Goal: Browse casually: Explore the website without a specific task or goal

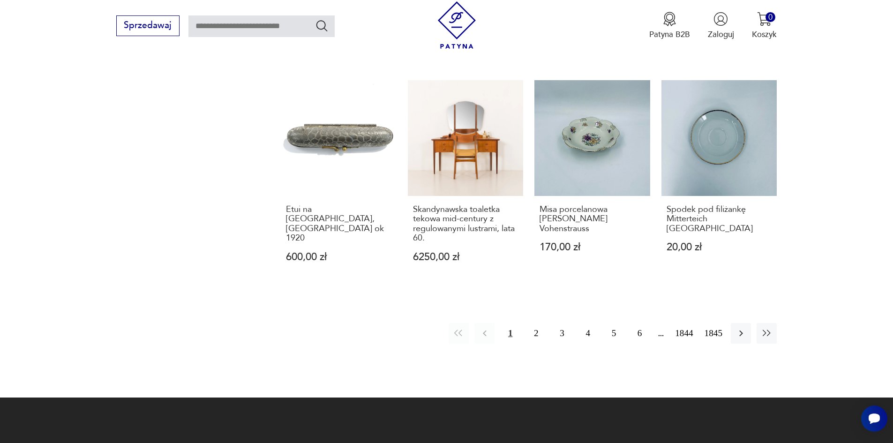
scroll to position [914, 0]
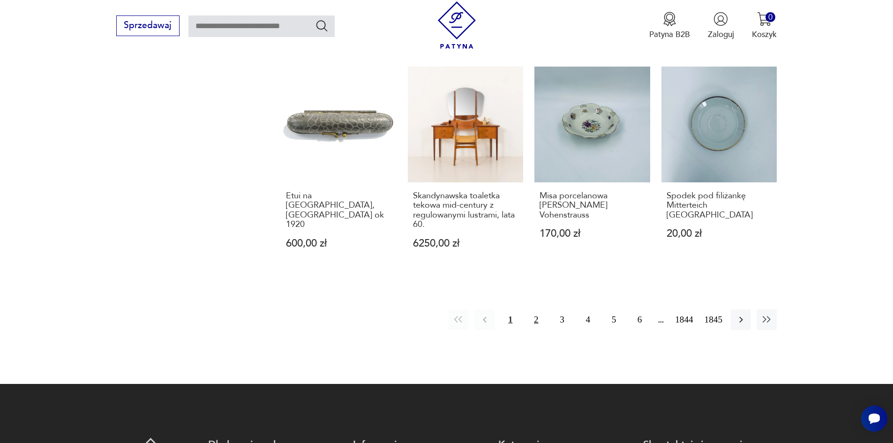
click at [545, 310] on button "2" at bounding box center [536, 320] width 20 height 20
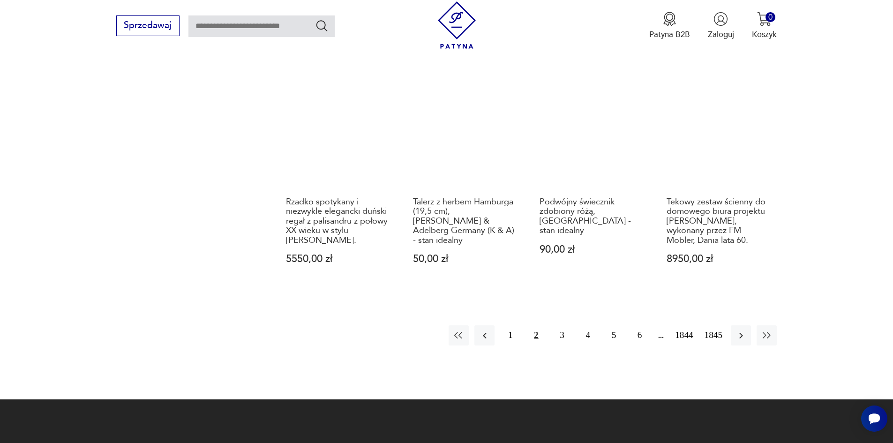
scroll to position [1013, 0]
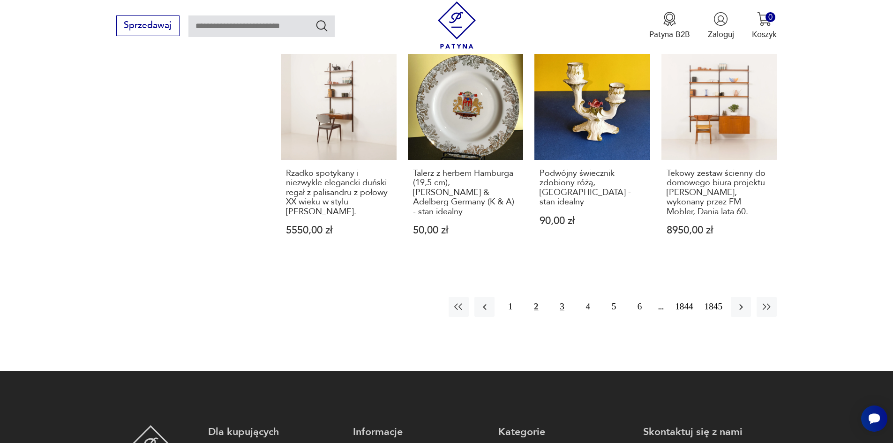
click at [567, 310] on button "3" at bounding box center [562, 307] width 20 height 20
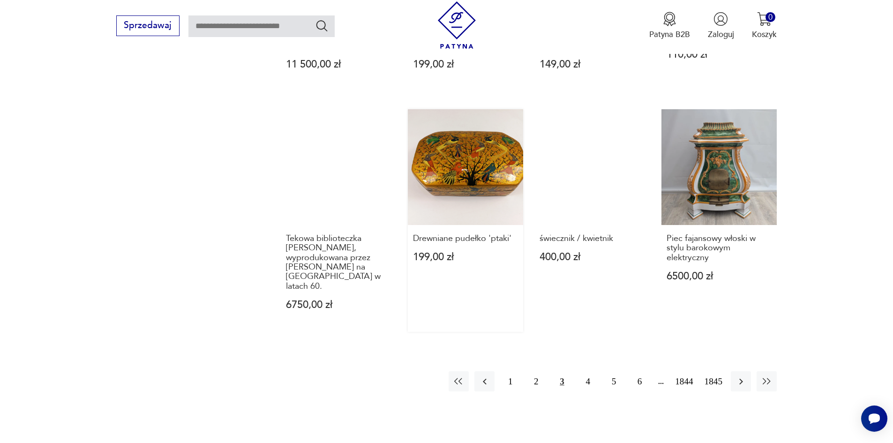
scroll to position [872, 0]
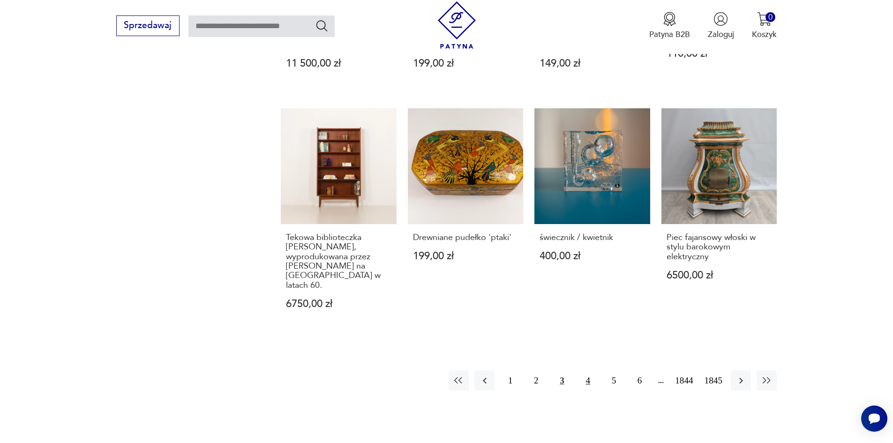
click at [598, 370] on button "4" at bounding box center [588, 380] width 20 height 20
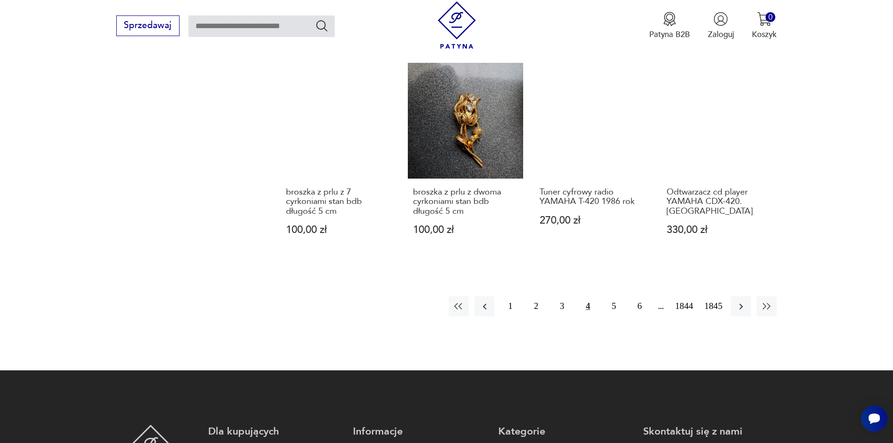
scroll to position [919, 0]
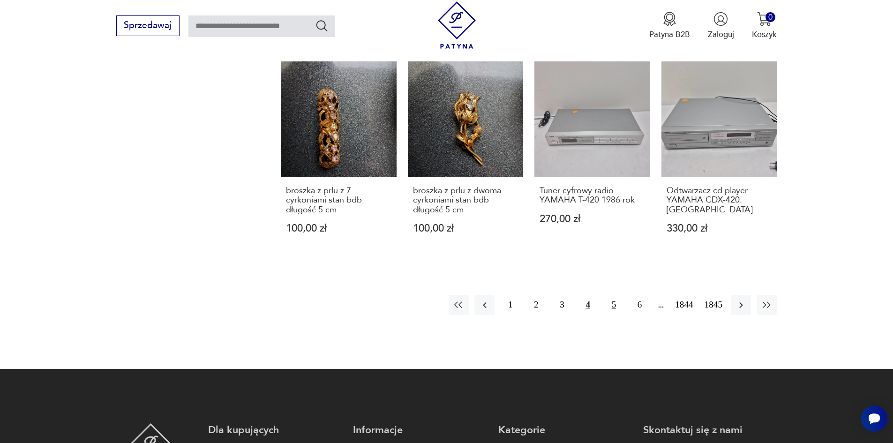
click at [624, 295] on button "5" at bounding box center [614, 305] width 20 height 20
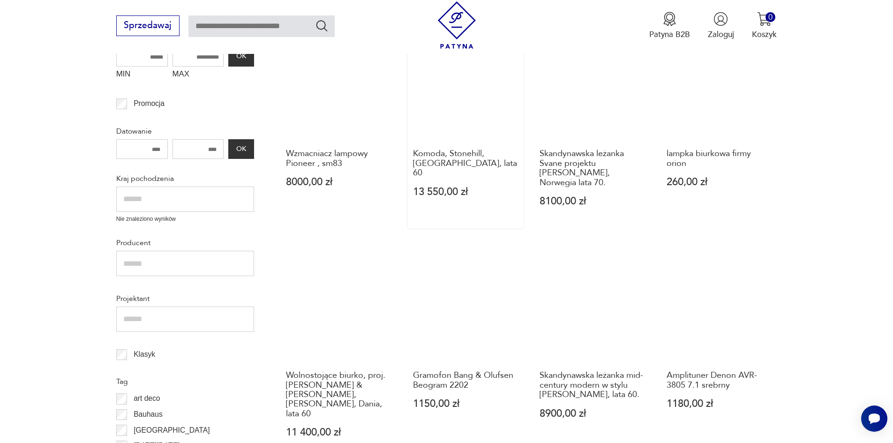
scroll to position [261, 0]
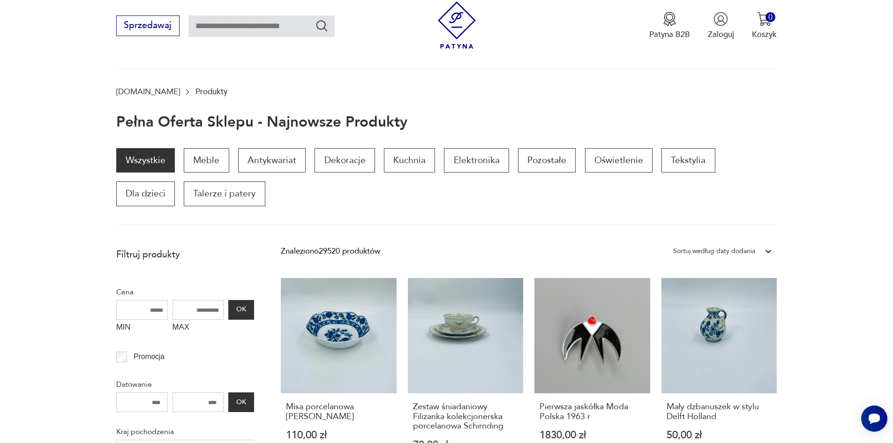
scroll to position [188, 0]
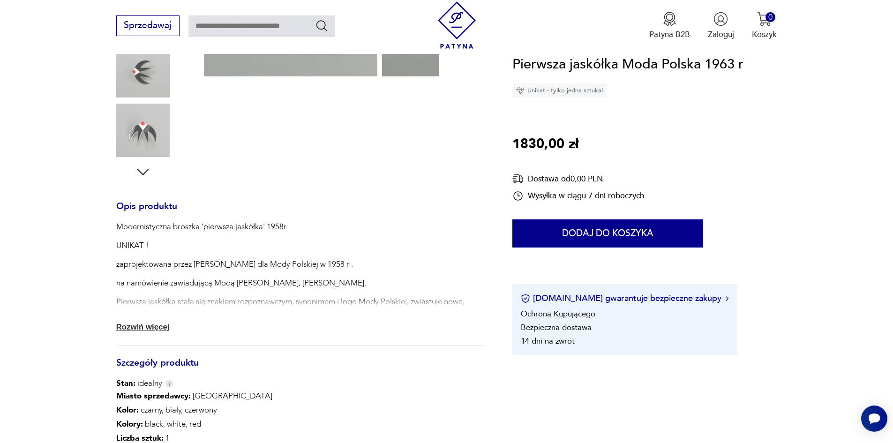
scroll to position [271, 0]
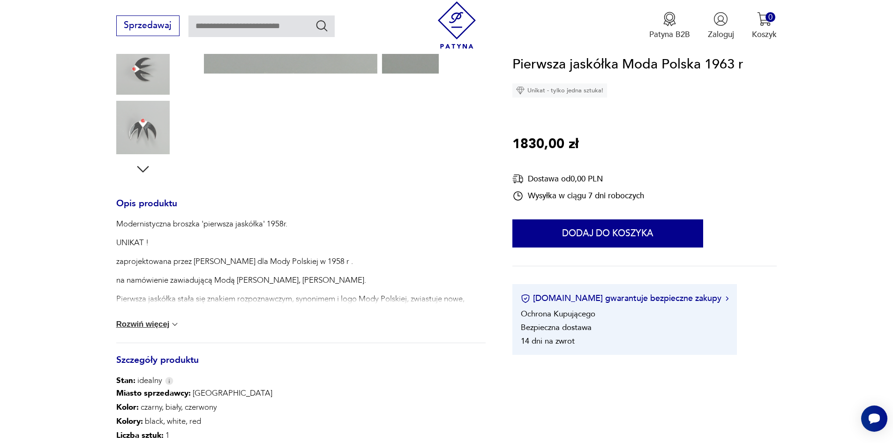
click at [138, 329] on button "Rozwiń więcej" at bounding box center [148, 324] width 64 height 9
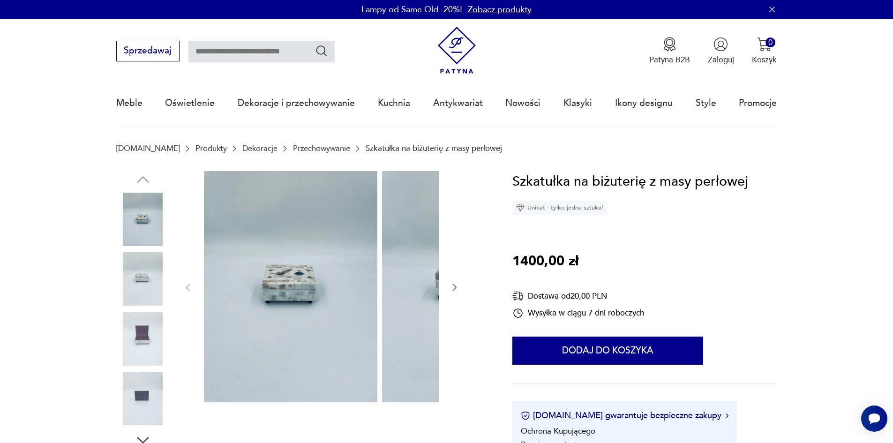
click at [116, 278] on img at bounding box center [142, 278] width 53 height 53
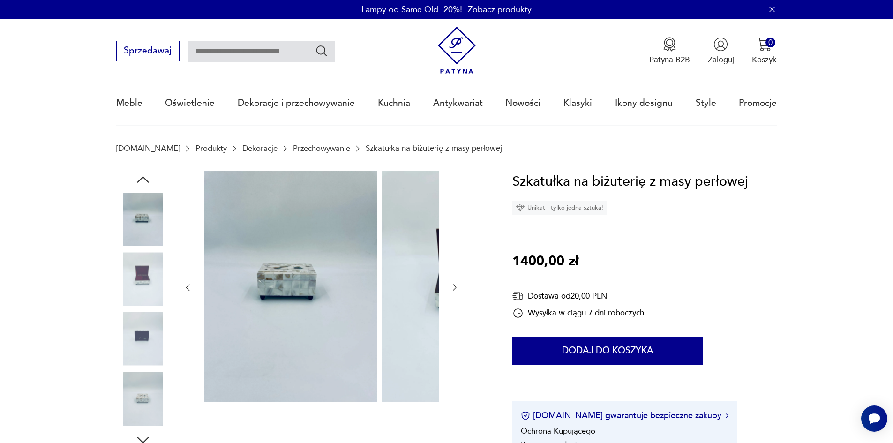
click at [122, 293] on img at bounding box center [142, 278] width 53 height 53
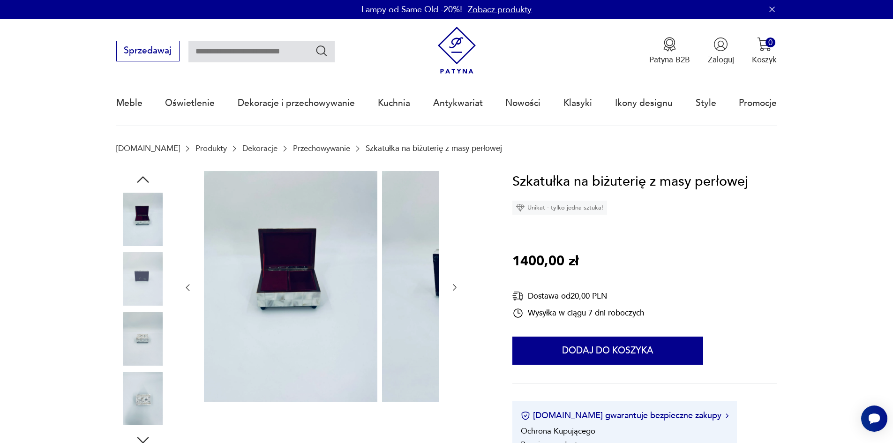
click at [121, 306] on img at bounding box center [142, 278] width 53 height 53
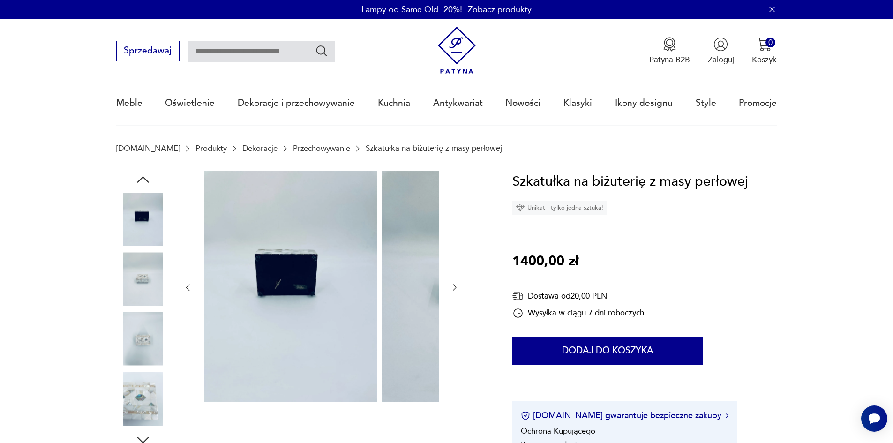
click at [116, 323] on img at bounding box center [142, 338] width 53 height 53
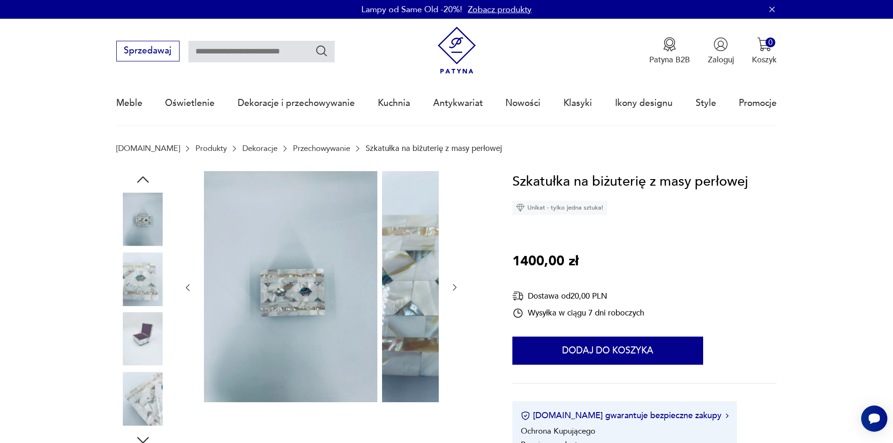
click at [123, 286] on img at bounding box center [142, 278] width 53 height 53
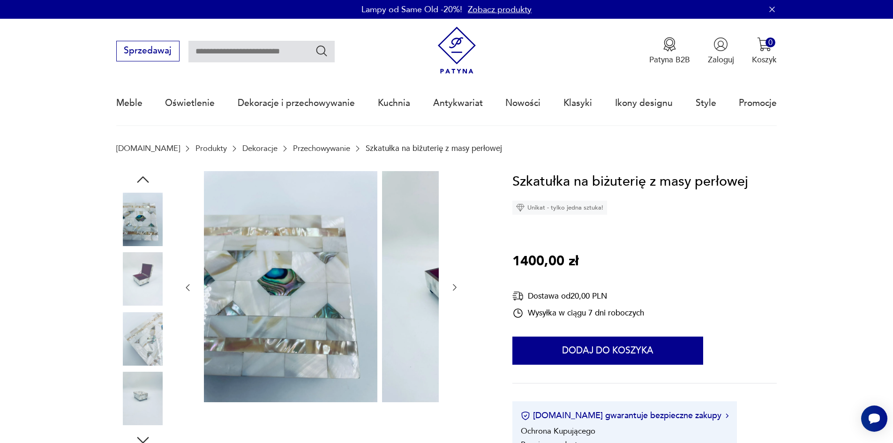
click at [128, 302] on img at bounding box center [142, 278] width 53 height 53
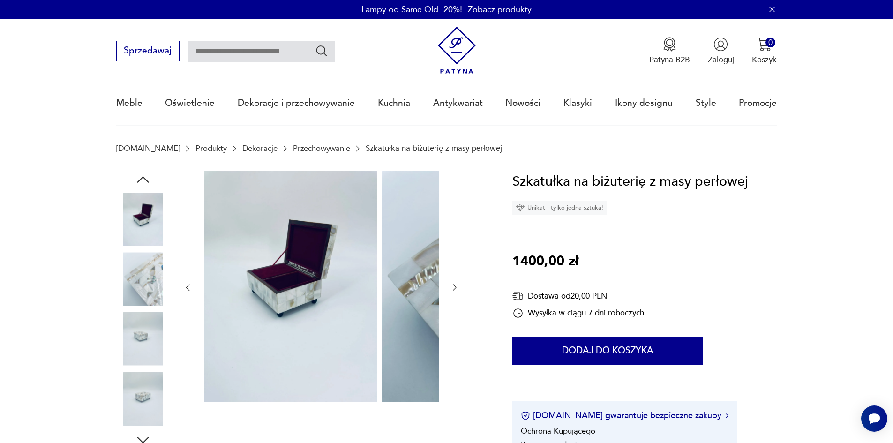
click at [131, 329] on img at bounding box center [142, 338] width 53 height 53
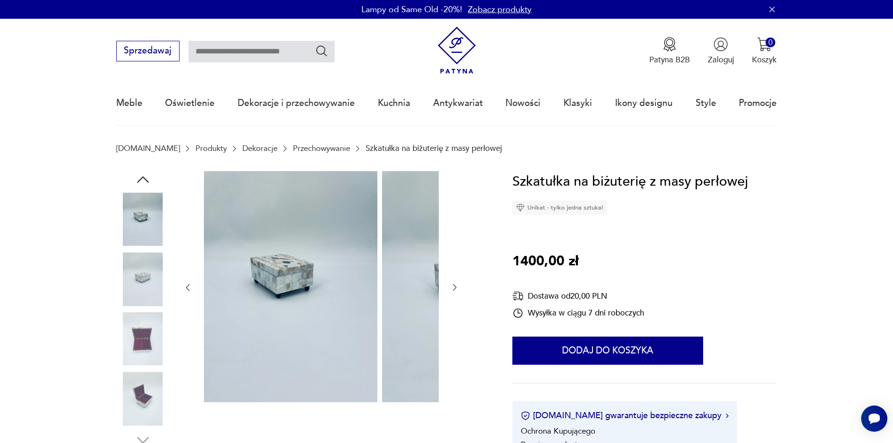
click at [123, 355] on img at bounding box center [142, 338] width 53 height 53
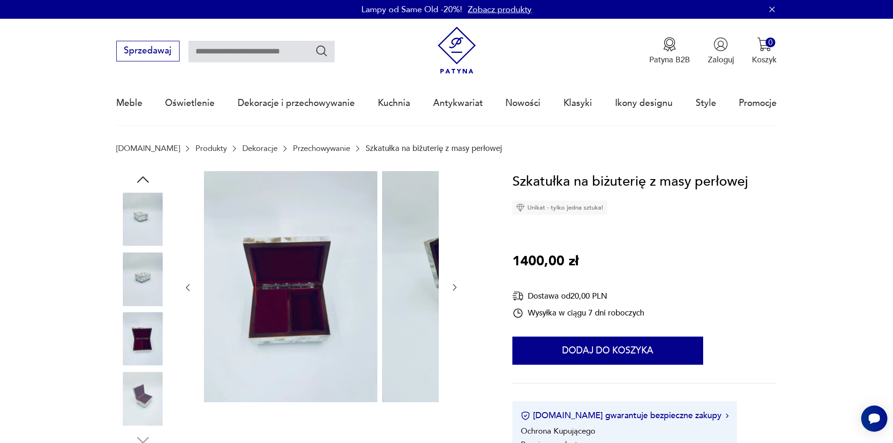
click at [122, 376] on div at bounding box center [142, 310] width 53 height 234
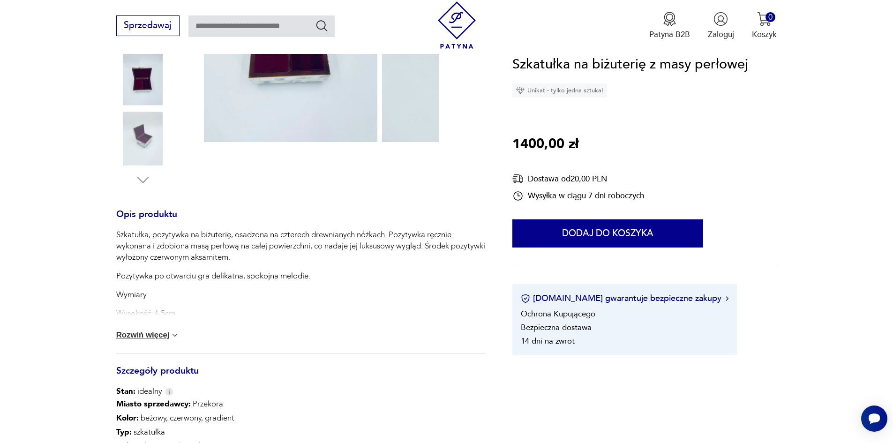
scroll to position [281, 0]
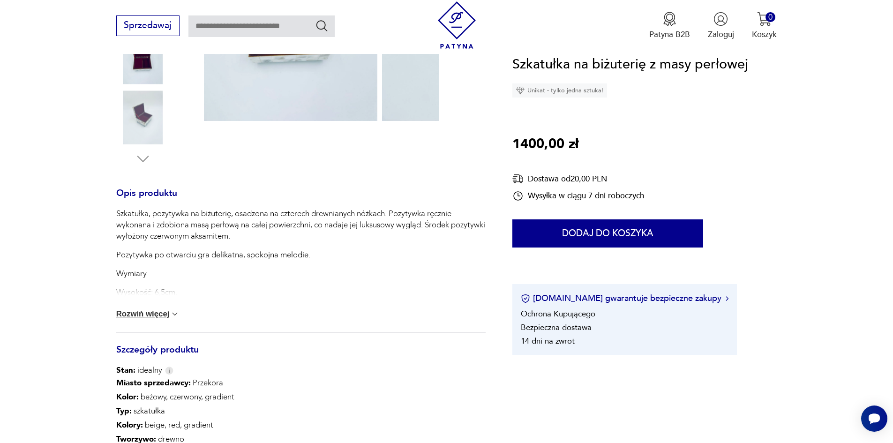
click at [129, 319] on button "Rozwiń więcej" at bounding box center [148, 314] width 64 height 9
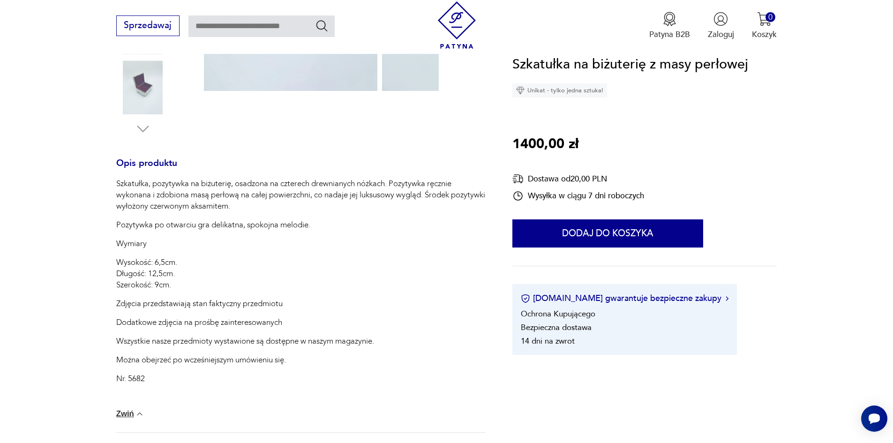
scroll to position [328, 0]
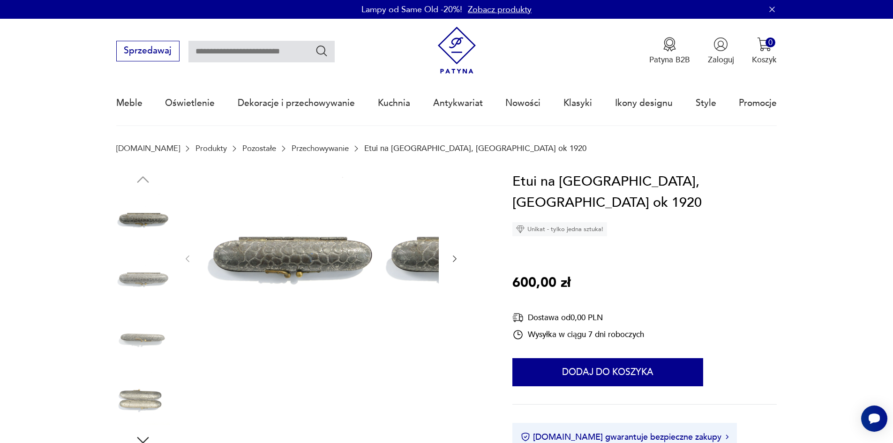
click at [131, 287] on img at bounding box center [142, 278] width 53 height 53
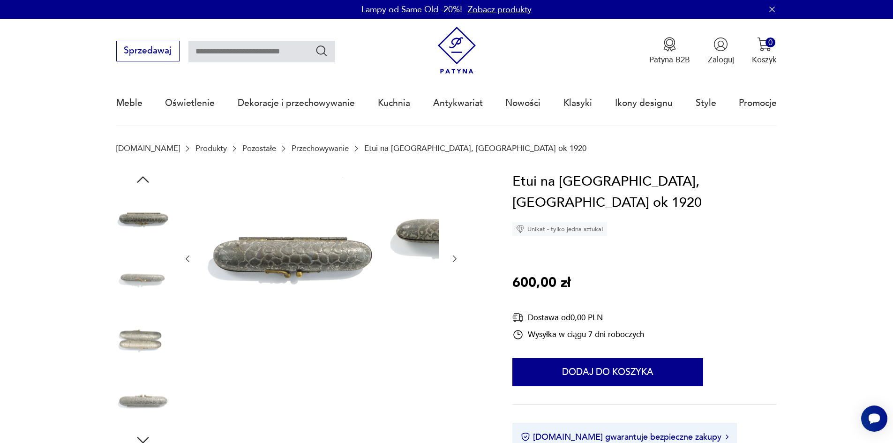
click at [121, 304] on img at bounding box center [142, 278] width 53 height 53
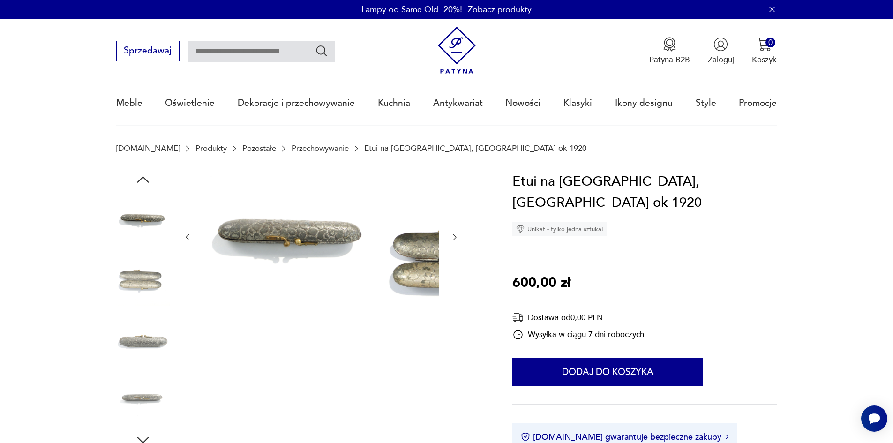
click at [121, 315] on div at bounding box center [142, 310] width 53 height 234
click at [126, 337] on img at bounding box center [142, 338] width 53 height 53
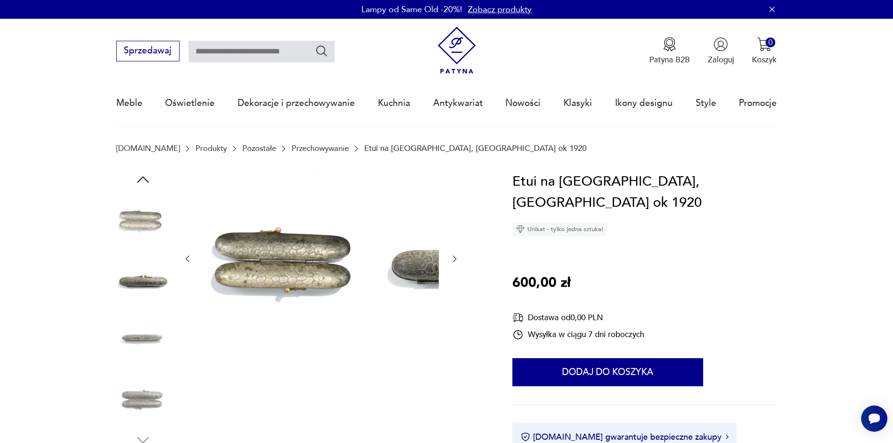
click at [124, 349] on img at bounding box center [142, 338] width 53 height 53
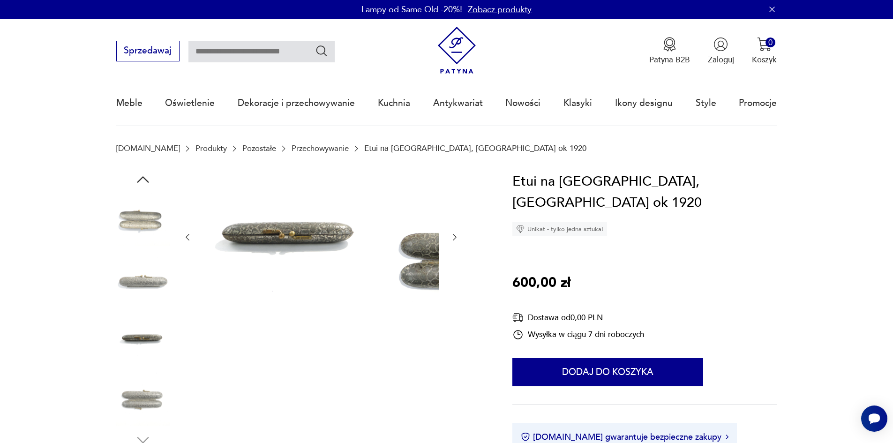
click at [126, 379] on img at bounding box center [142, 398] width 53 height 53
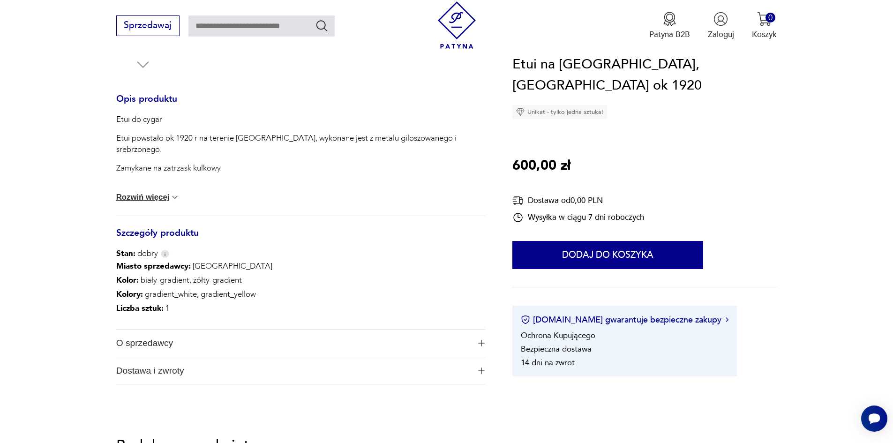
scroll to position [422, 0]
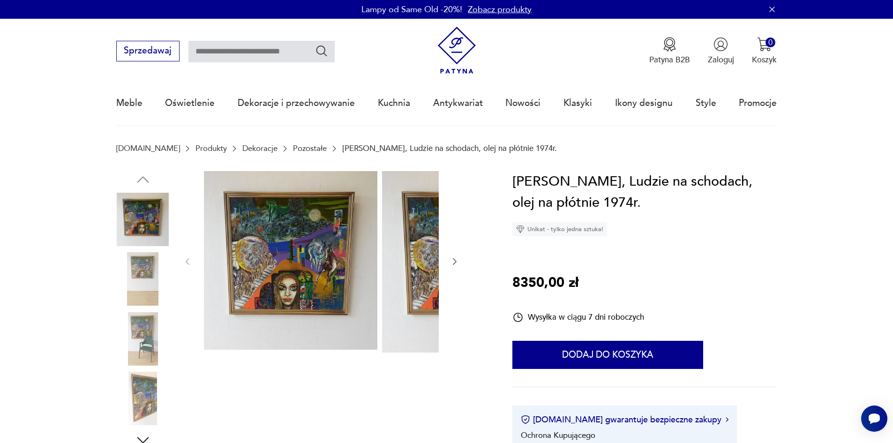
click at [121, 277] on img at bounding box center [142, 278] width 53 height 53
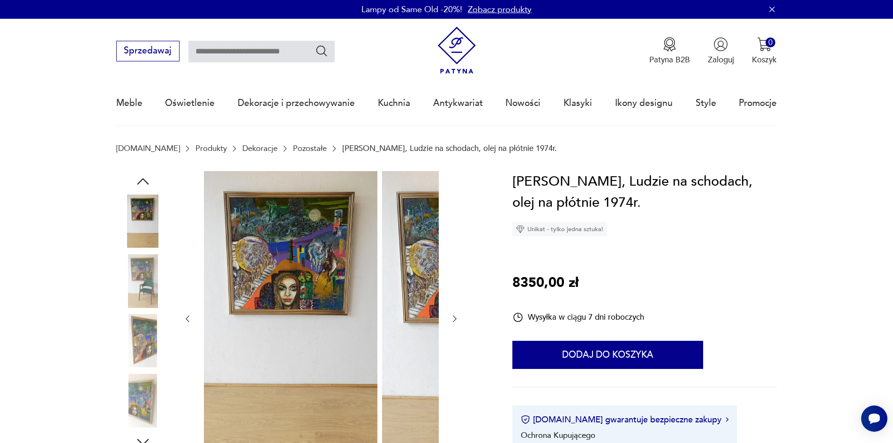
click at [117, 291] on img at bounding box center [142, 280] width 53 height 53
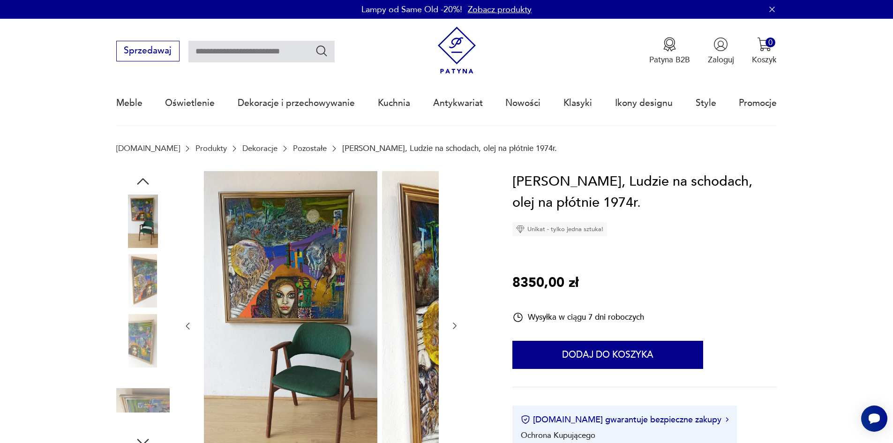
click at [120, 306] on img at bounding box center [142, 280] width 53 height 53
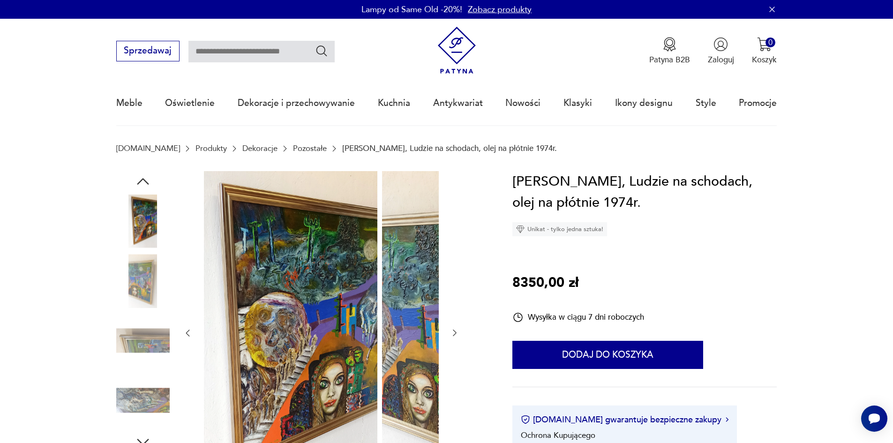
click at [119, 341] on img at bounding box center [142, 340] width 53 height 53
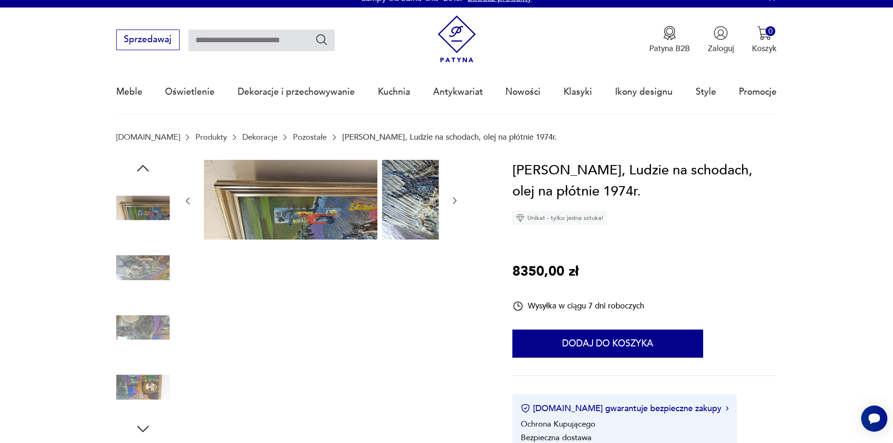
scroll to position [94, 0]
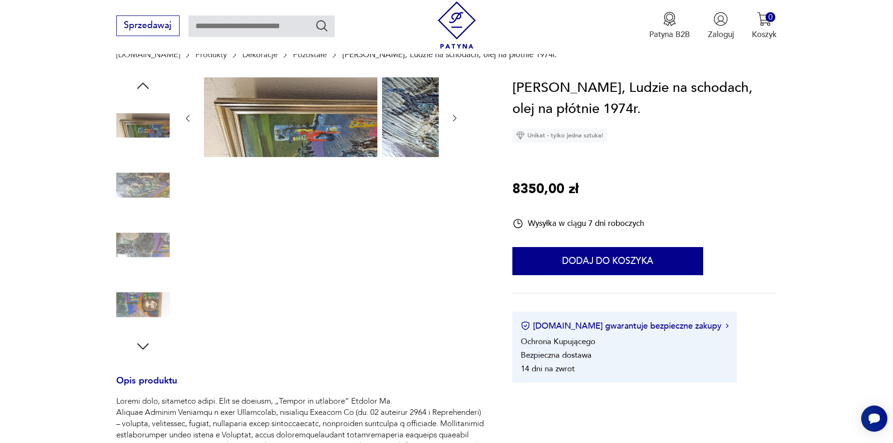
click at [116, 254] on img at bounding box center [142, 245] width 53 height 53
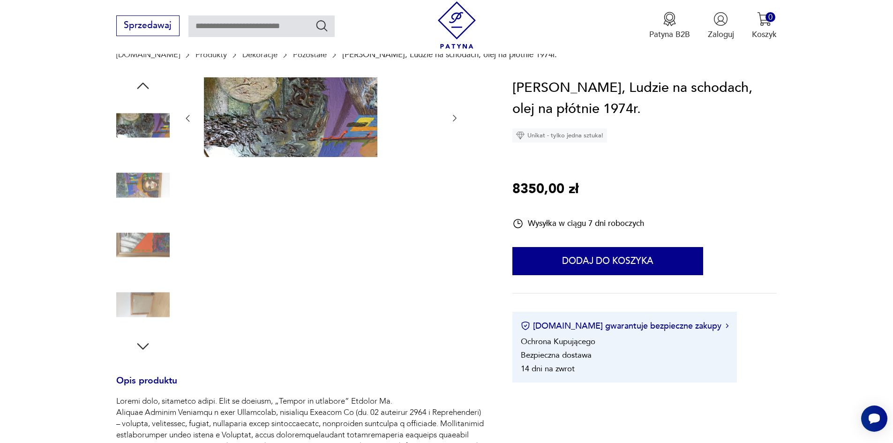
click at [116, 280] on div at bounding box center [142, 216] width 53 height 234
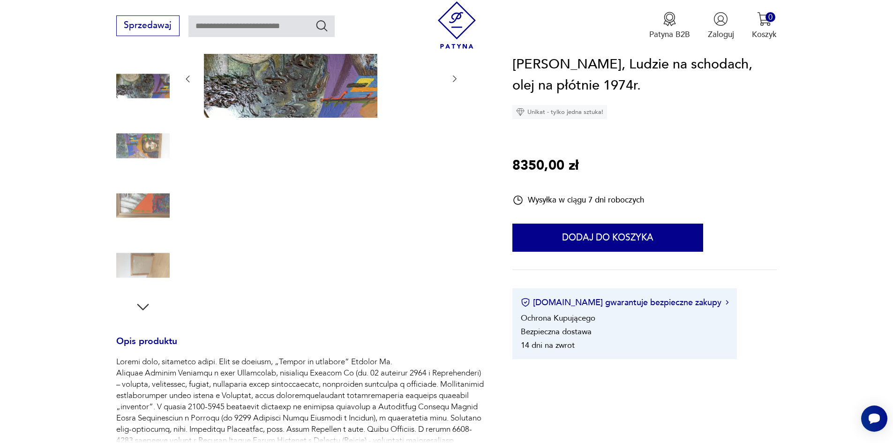
scroll to position [188, 0]
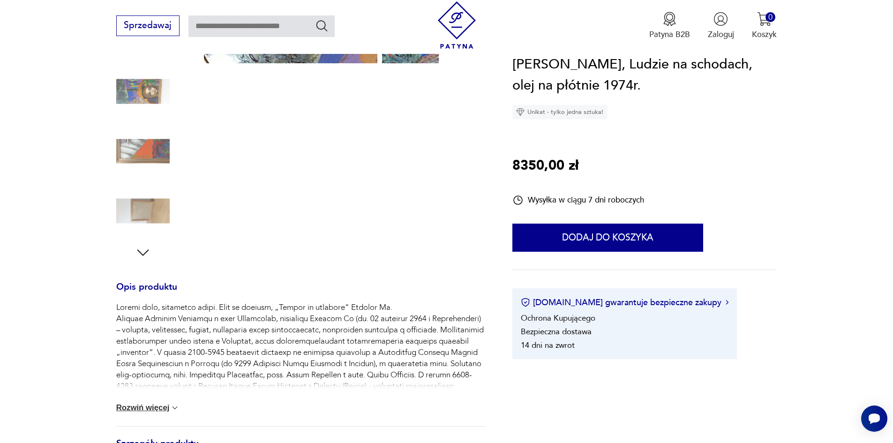
click at [139, 413] on button "Rozwiń więcej" at bounding box center [148, 407] width 64 height 9
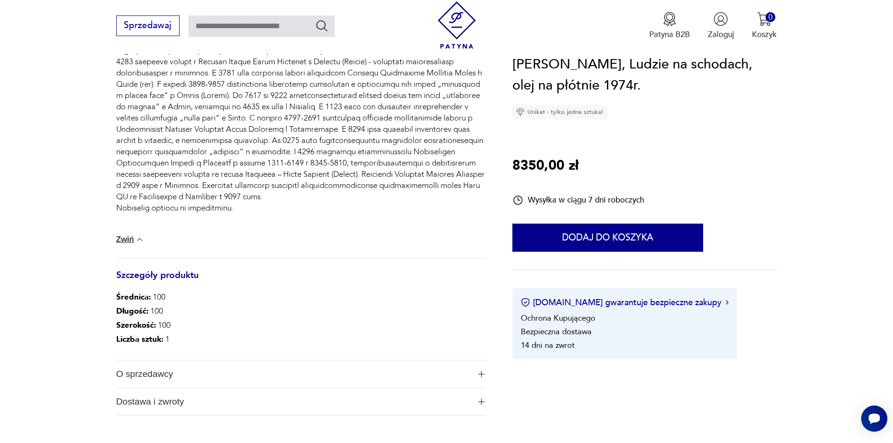
scroll to position [516, 0]
